Goal: Task Accomplishment & Management: Manage account settings

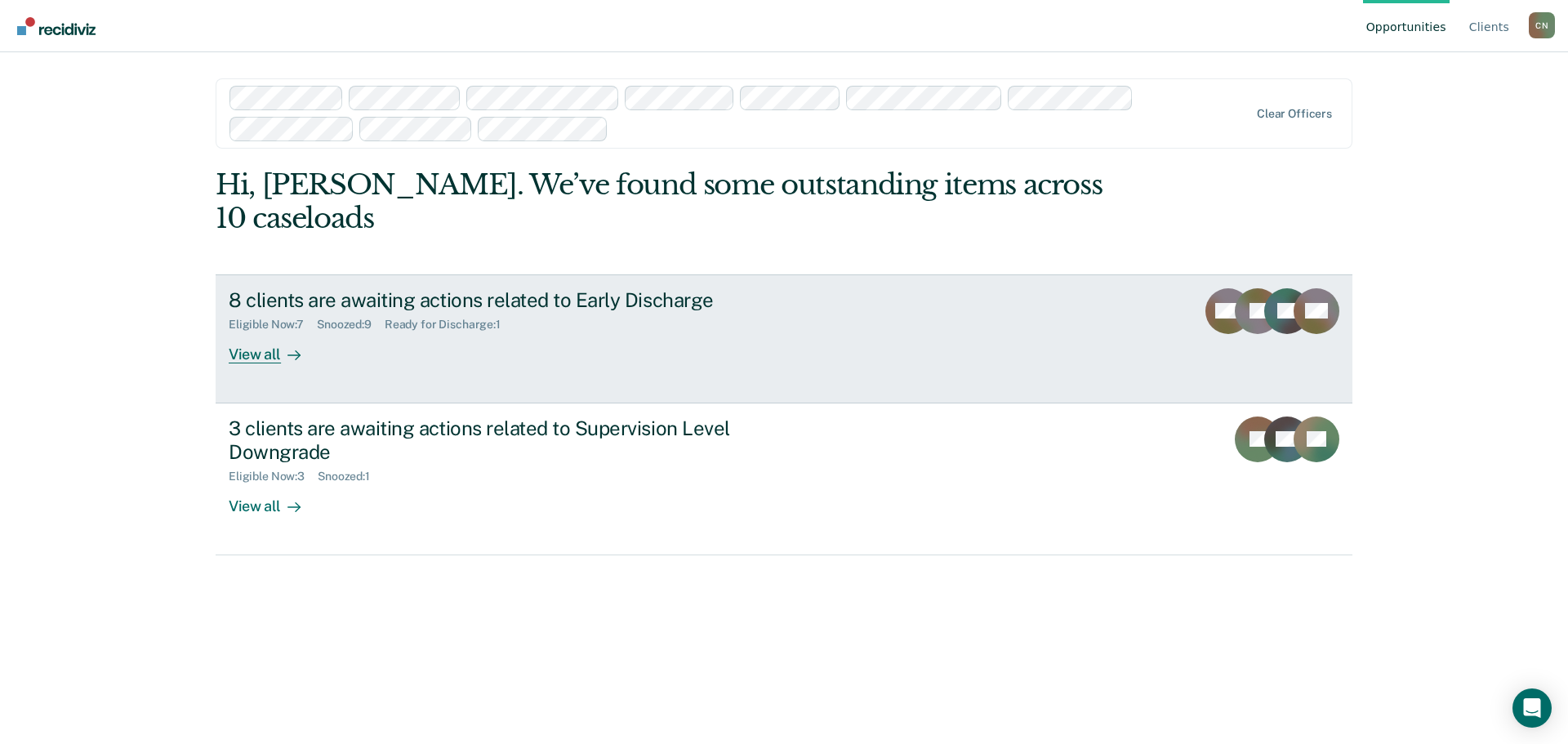
click at [739, 288] on div "8 clients are awaiting actions related to Early Discharge" at bounding box center [515, 300] width 573 height 24
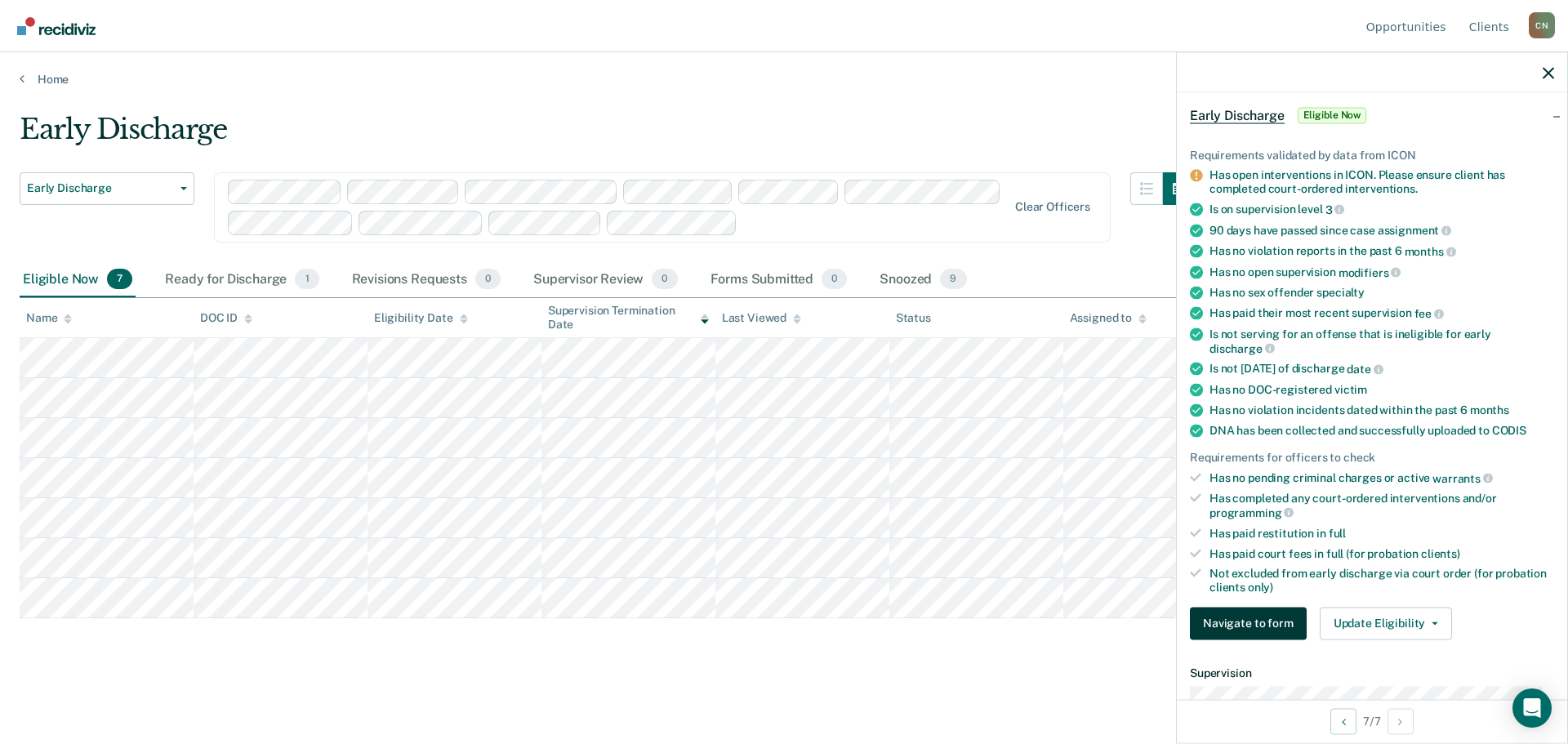
scroll to position [164, 0]
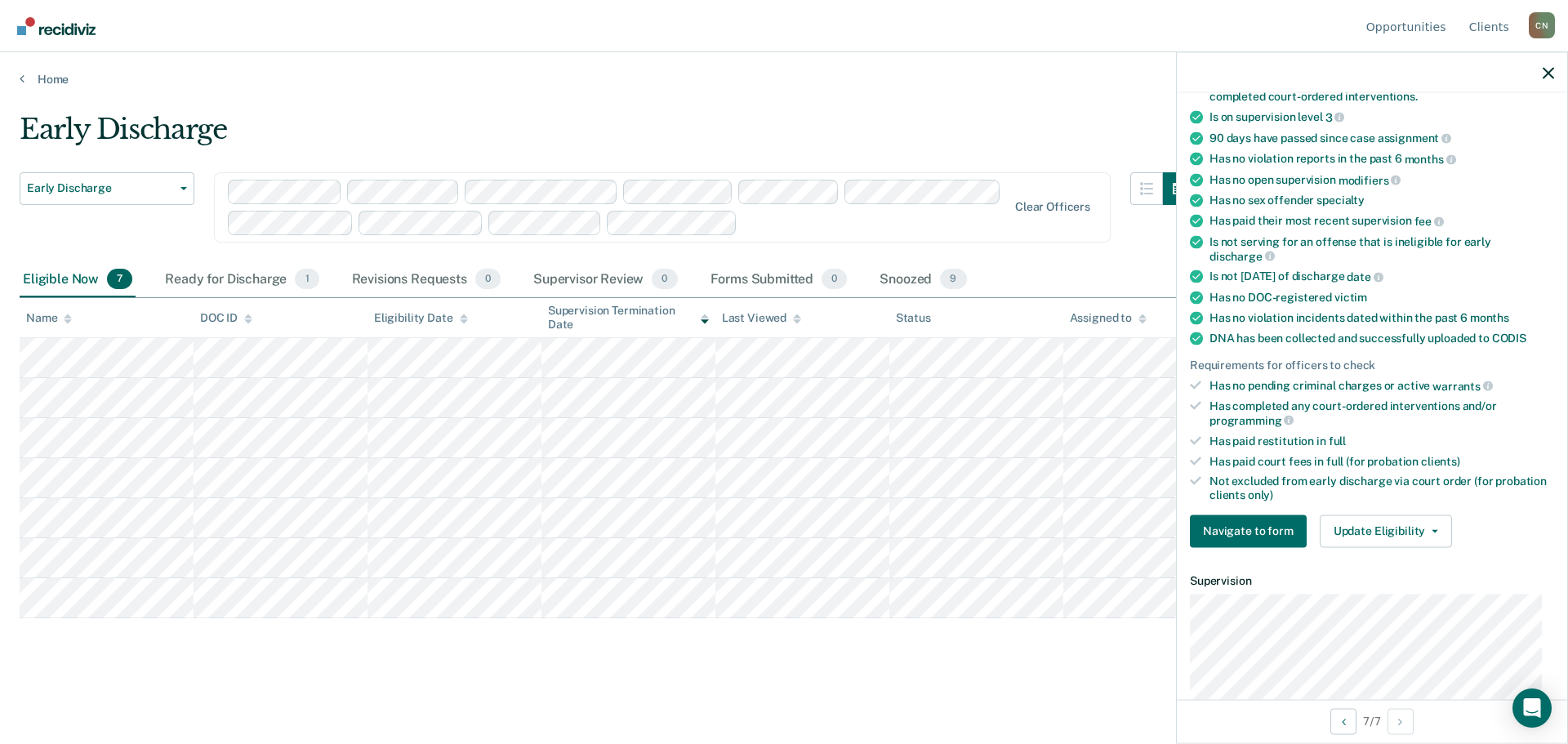
click at [909, 644] on div "Early Discharge Early Discharge Early Discharge Supervision Level Downgrade Cle…" at bounding box center [784, 394] width 1528 height 561
click at [1540, 74] on div at bounding box center [1371, 73] width 390 height 40
click at [1546, 74] on icon "button" at bounding box center [1548, 73] width 11 height 11
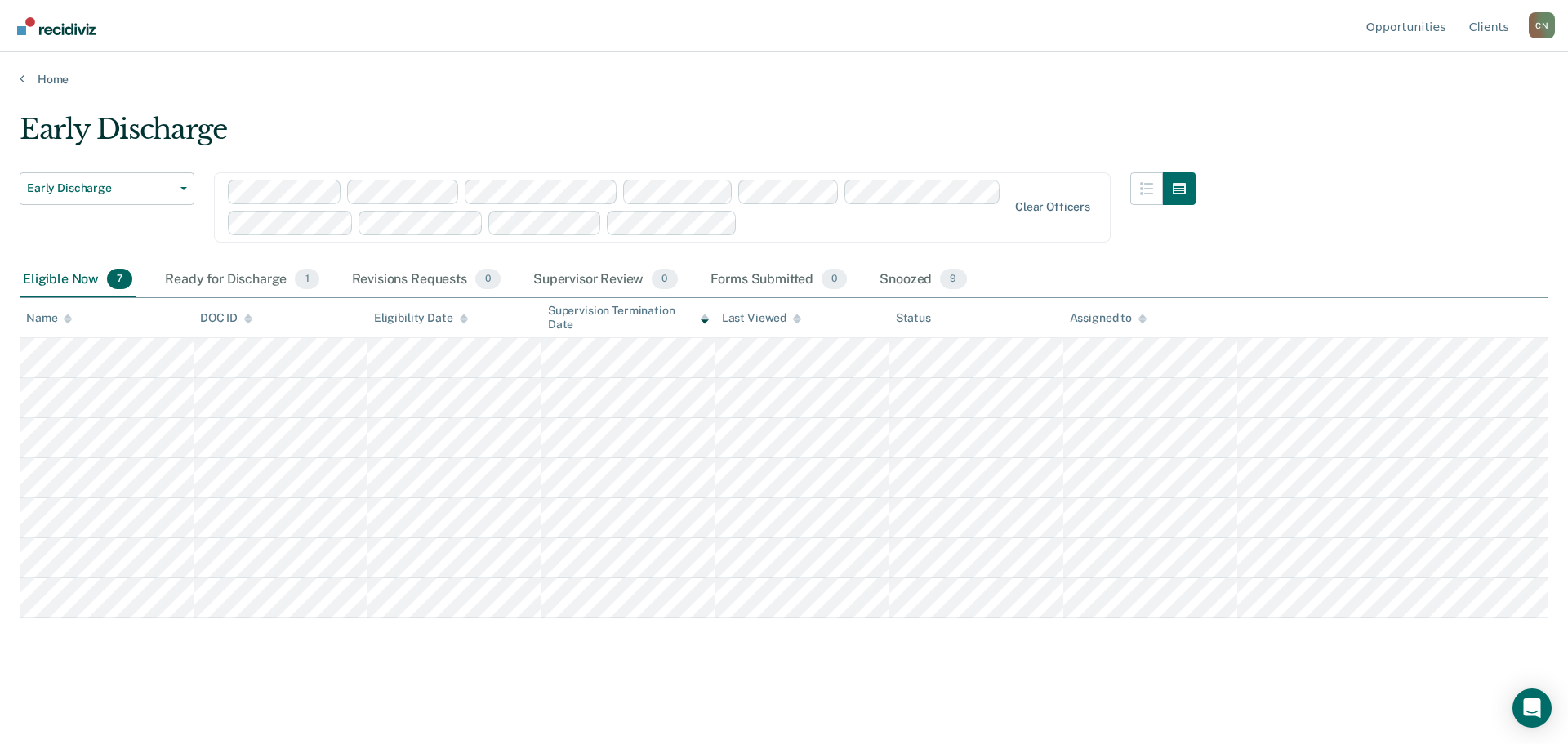
click at [1526, 34] on ul "Opportunities Client s" at bounding box center [1446, 26] width 166 height 52
click at [1533, 36] on div "C N" at bounding box center [1541, 25] width 26 height 26
click at [1453, 128] on link "Log Out" at bounding box center [1476, 128] width 106 height 14
